Goal: Information Seeking & Learning: Learn about a topic

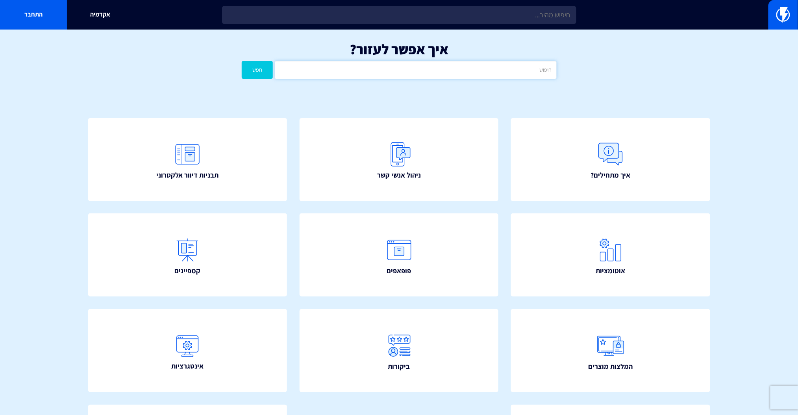
click at [398, 65] on input "text" at bounding box center [416, 70] width 282 height 18
type input "u"
type input "וואטסאפ"
click at [496, 65] on input "וואטסאפ" at bounding box center [416, 70] width 282 height 18
click at [242, 61] on button "חפש" at bounding box center [258, 70] width 32 height 18
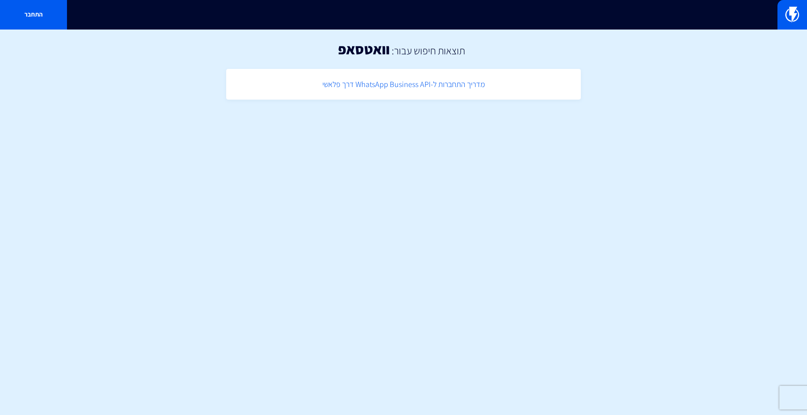
click at [462, 87] on link "מדריך התחברות ל-WhatsApp Business API דרך פלאשי" at bounding box center [403, 84] width 347 height 23
